Goal: Transaction & Acquisition: Purchase product/service

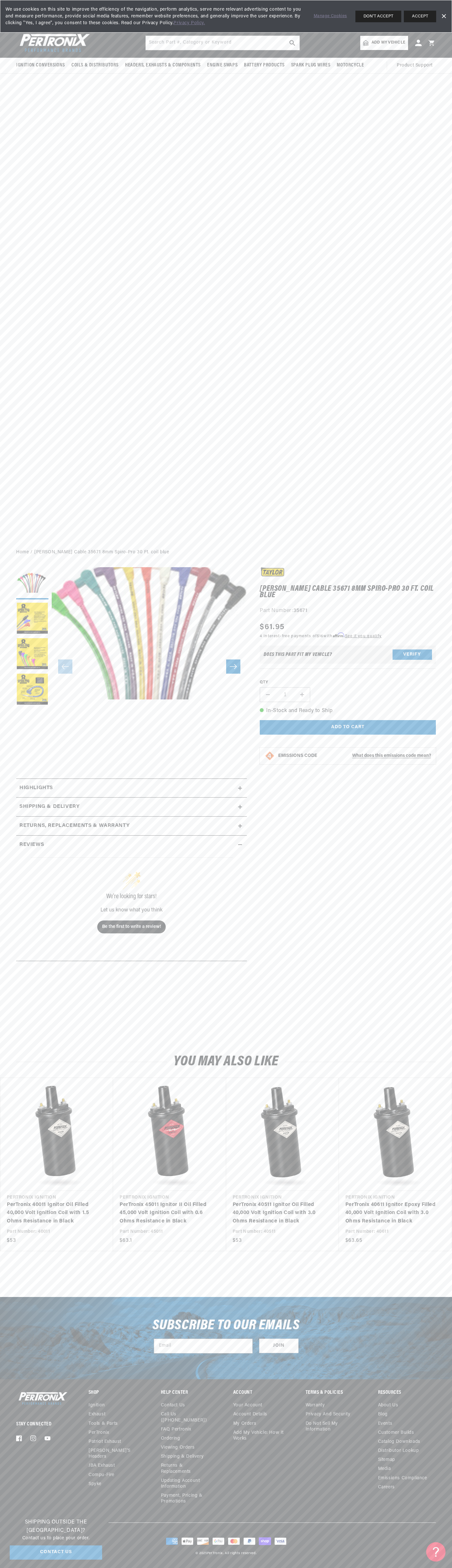
scroll to position [0, 196]
click at [222, 10] on span "We use cookies on this site to improve the efficiency of the navigation, perfor…" at bounding box center [155, 16] width 299 height 20
click at [420, 730] on div "In-Stock and Ready to Ship Add to cart Add to cart Product details More payment…" at bounding box center [347, 721] width 176 height 28
click at [103, 1568] on html "Skip to content Your cart Your cart is empty Get the right parts the first time…" at bounding box center [226, 784] width 452 height 1568
click at [25, 55] on header "BETTER SEARCH RESULTS Add your vehicle's year, make, and model to find parts be…" at bounding box center [226, 43] width 452 height 30
